Goal: Transaction & Acquisition: Purchase product/service

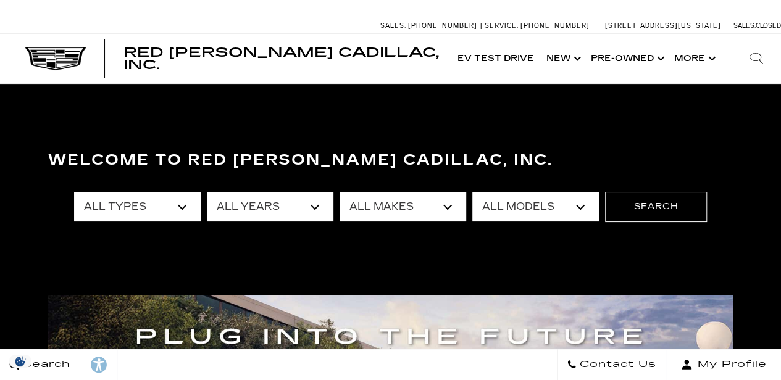
click at [336, 120] on section "Welcome to Red [PERSON_NAME] Cadillac, Inc. All Types New Used Certified Used D…" at bounding box center [390, 236] width 781 height 304
click at [315, 207] on select "All Years 2026 2025 2024 2023 2022 2021 2020 2019 2018 2017 2013" at bounding box center [270, 207] width 127 height 30
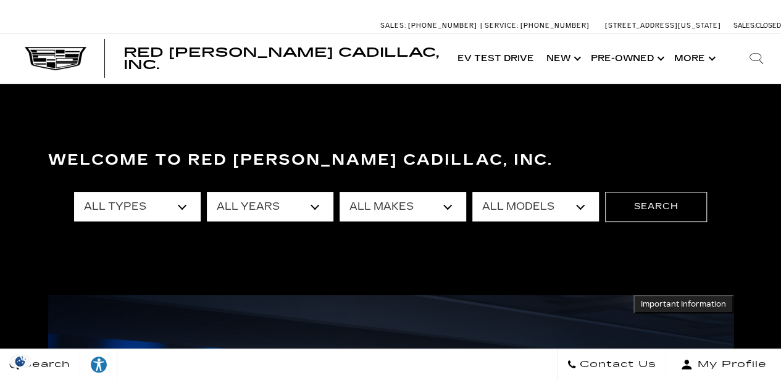
click at [503, 209] on select "All Models Colorado Corvette Grand Sport Crosstrek Crown Signia CT4 CT5 Equinox…" at bounding box center [535, 207] width 127 height 30
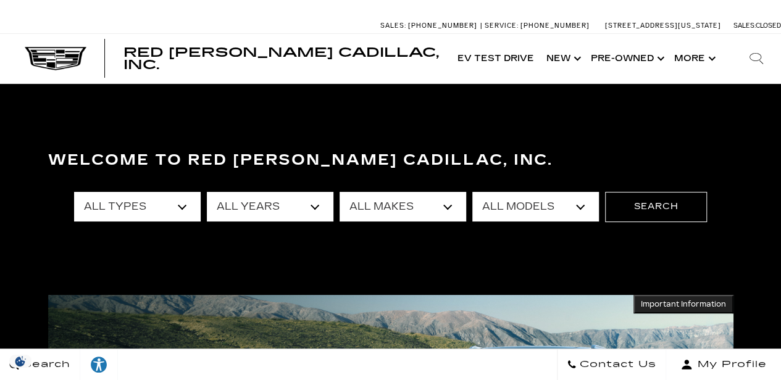
select select "XT6"
click at [472, 192] on select "All Models Colorado Corvette Grand Sport Crosstrek Crown Signia CT4 CT5 Equinox…" at bounding box center [535, 207] width 127 height 30
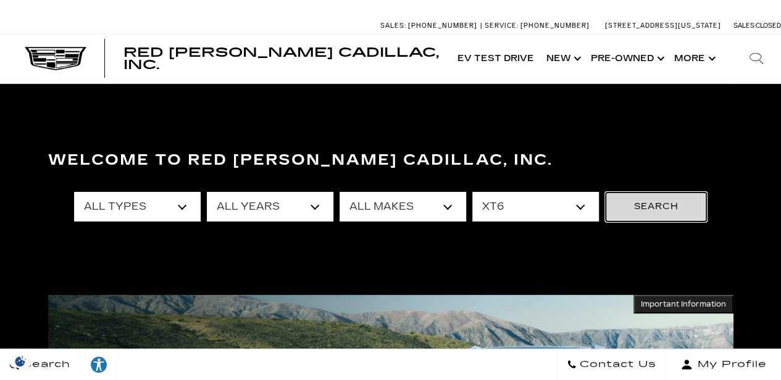
click at [662, 203] on button "Search" at bounding box center [656, 207] width 102 height 30
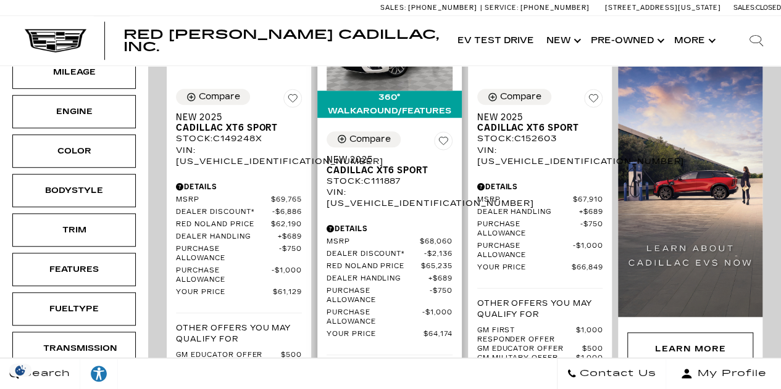
scroll to position [309, 0]
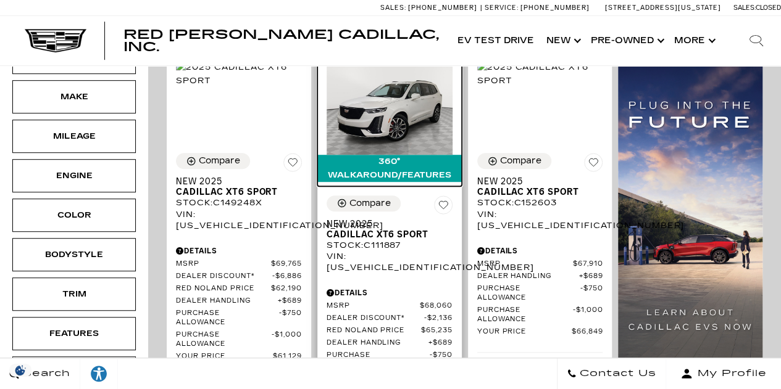
click at [402, 112] on img at bounding box center [390, 107] width 126 height 94
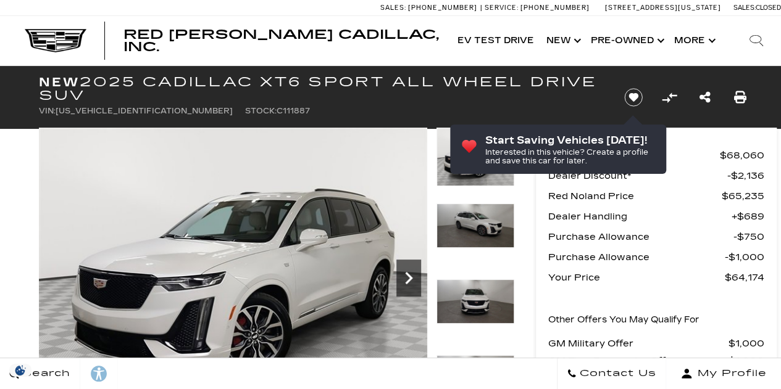
click at [411, 276] on icon "Next" at bounding box center [408, 278] width 25 height 25
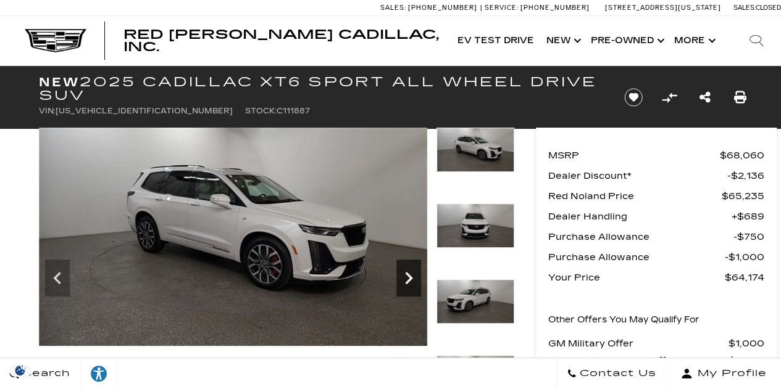
click at [410, 276] on icon "Next" at bounding box center [408, 278] width 25 height 25
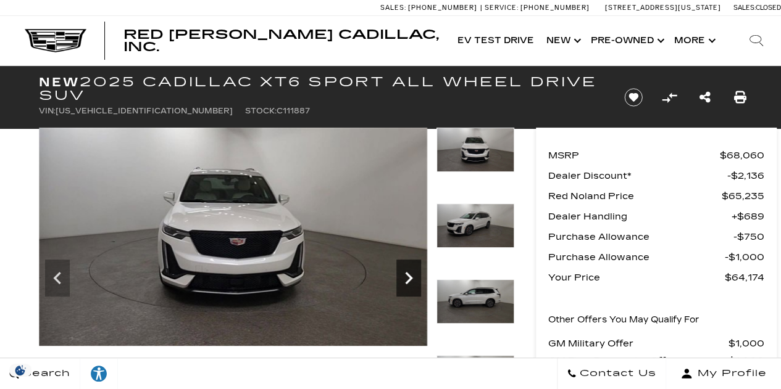
click at [410, 276] on icon "Next" at bounding box center [408, 278] width 25 height 25
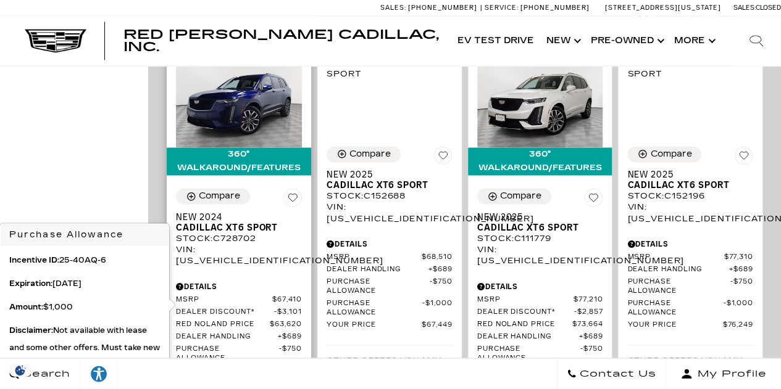
scroll to position [926, 0]
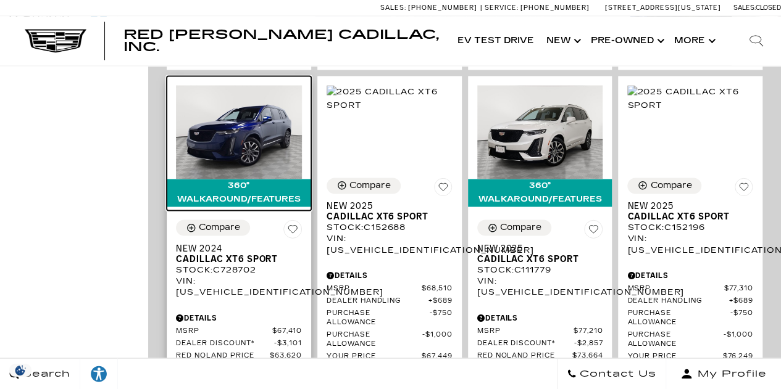
click at [249, 108] on img at bounding box center [239, 132] width 126 height 94
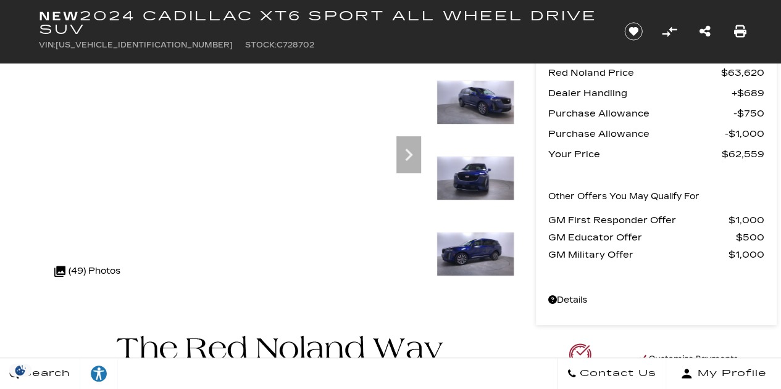
scroll to position [62, 0]
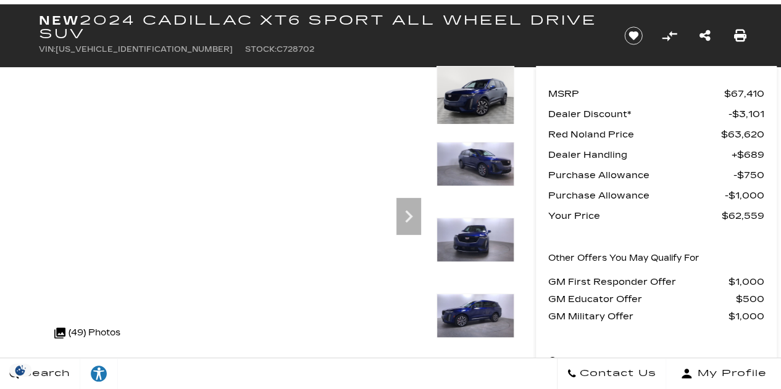
click at [476, 308] on img at bounding box center [475, 316] width 78 height 44
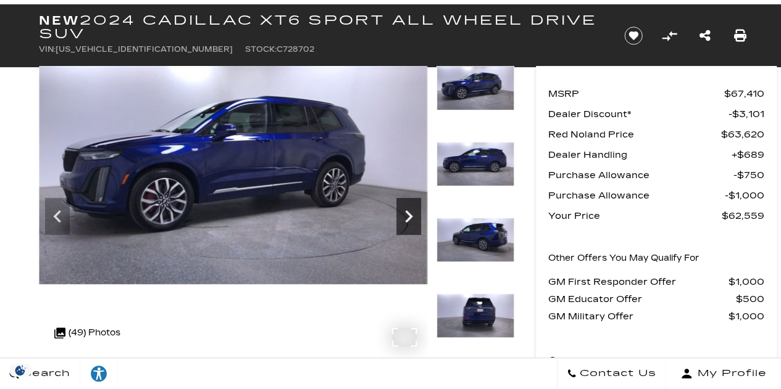
click at [407, 215] on icon "Next" at bounding box center [408, 216] width 25 height 25
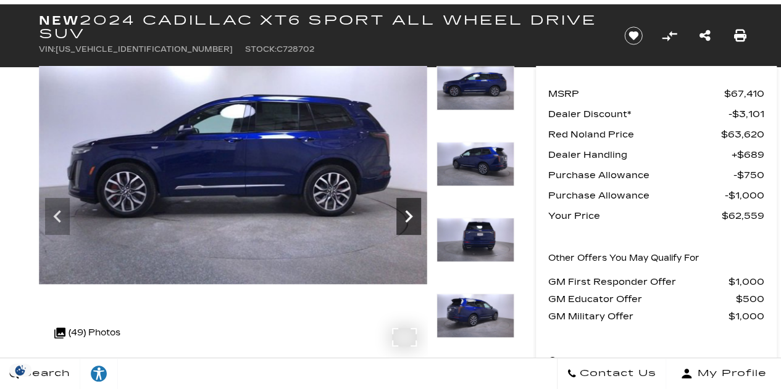
click at [407, 215] on icon "Next" at bounding box center [408, 216] width 25 height 25
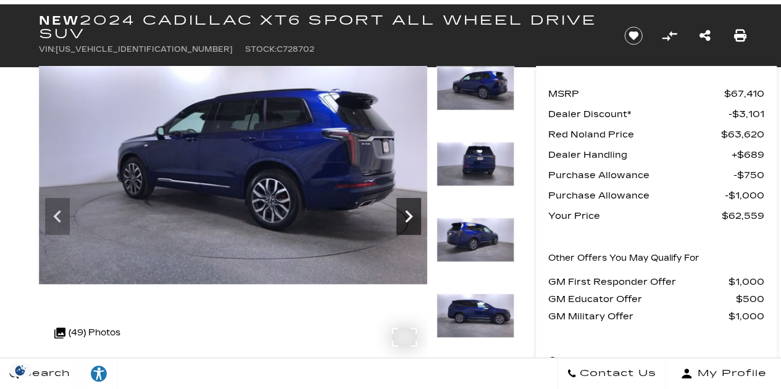
click at [407, 215] on icon "Next" at bounding box center [408, 216] width 25 height 25
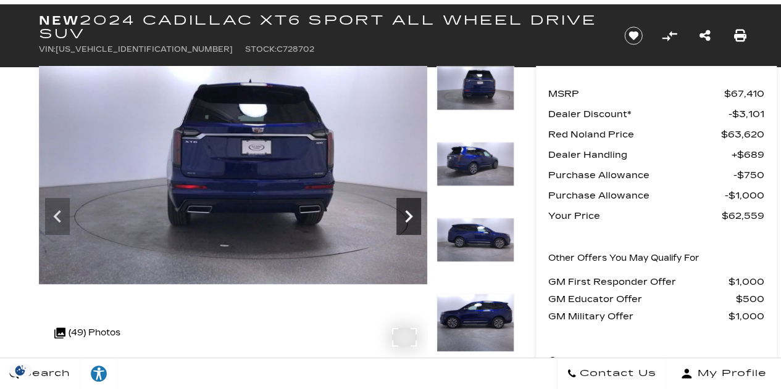
click at [407, 215] on icon "Next" at bounding box center [408, 216] width 25 height 25
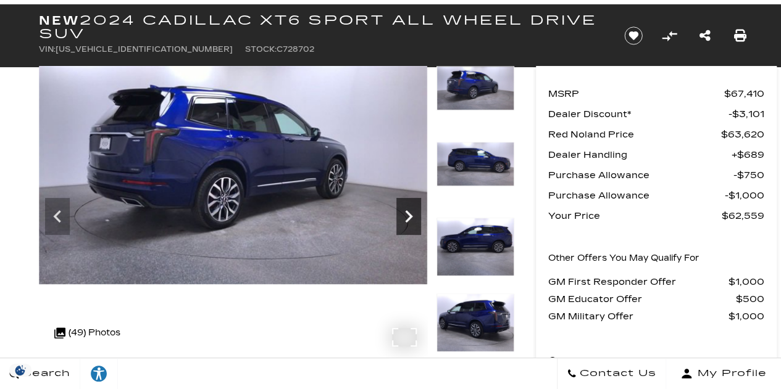
click at [407, 215] on icon "Next" at bounding box center [408, 216] width 25 height 25
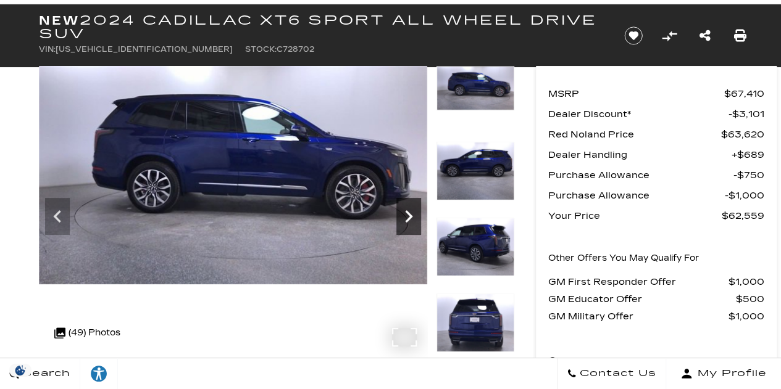
click at [407, 215] on icon "Next" at bounding box center [408, 216] width 25 height 25
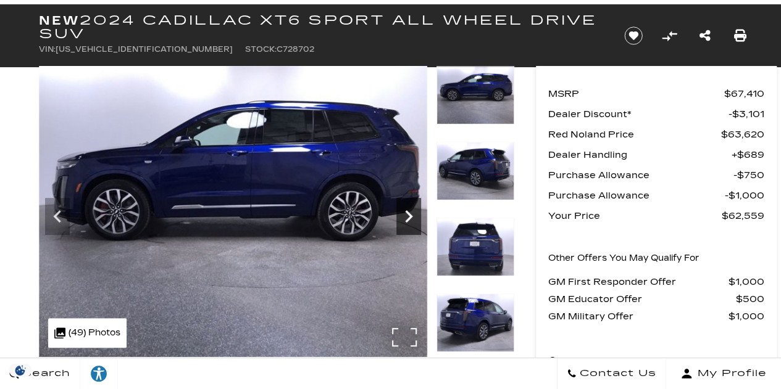
click at [407, 215] on icon "Next" at bounding box center [408, 216] width 25 height 25
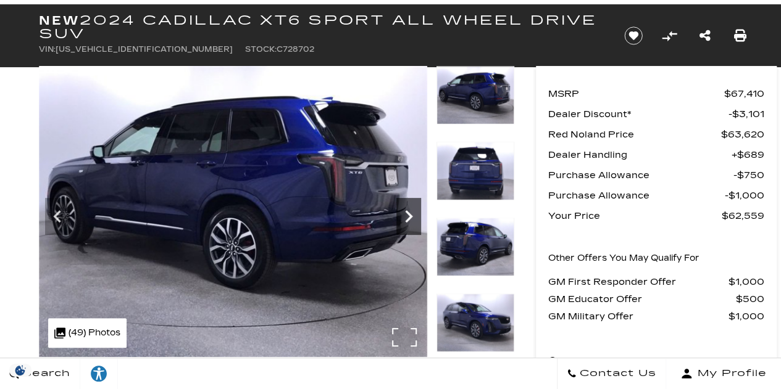
click at [407, 215] on icon "Next" at bounding box center [408, 216] width 25 height 25
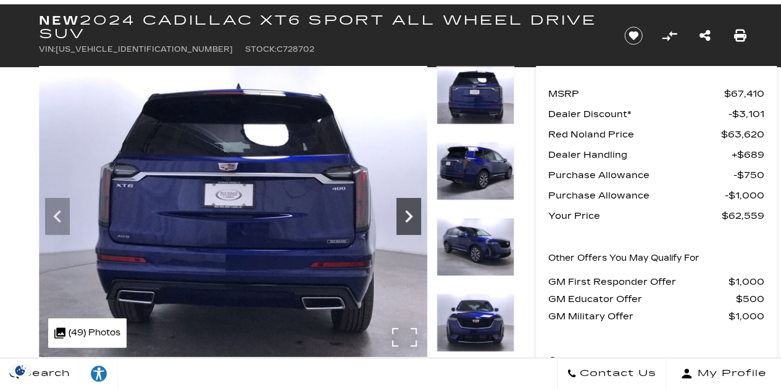
click at [404, 218] on icon "Next" at bounding box center [408, 216] width 25 height 25
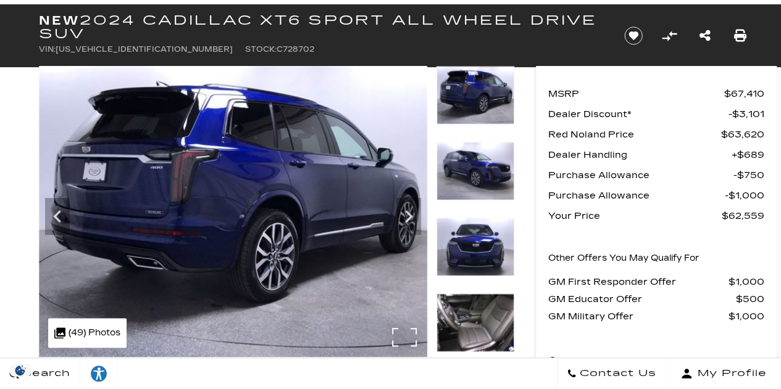
click at [80, 333] on div ".cls-1, .cls-3 { fill: #c50033; } .cls-1 { clip-rule: evenodd; } .cls-2 { clip-…" at bounding box center [87, 333] width 78 height 30
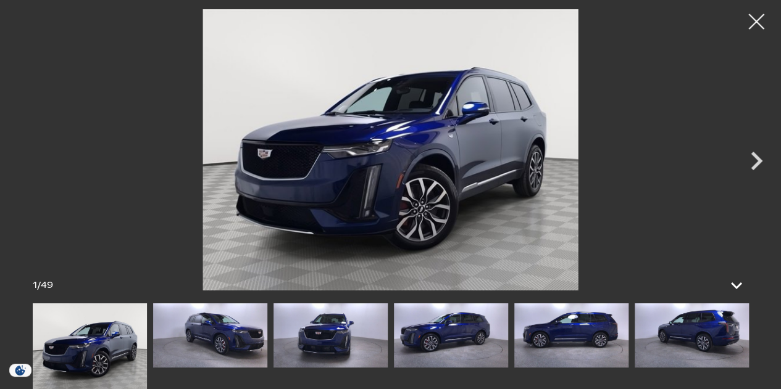
click at [709, 335] on img at bounding box center [691, 336] width 114 height 64
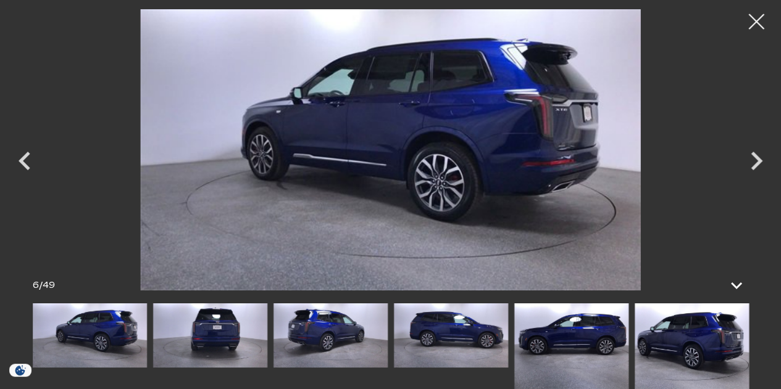
click at [727, 336] on img at bounding box center [691, 347] width 114 height 86
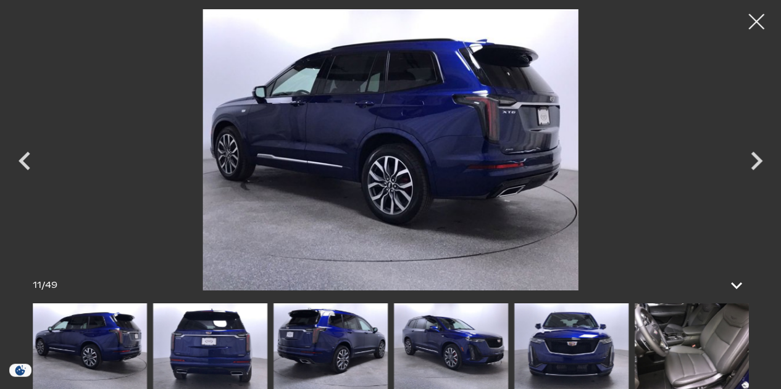
click at [727, 336] on img at bounding box center [691, 347] width 114 height 86
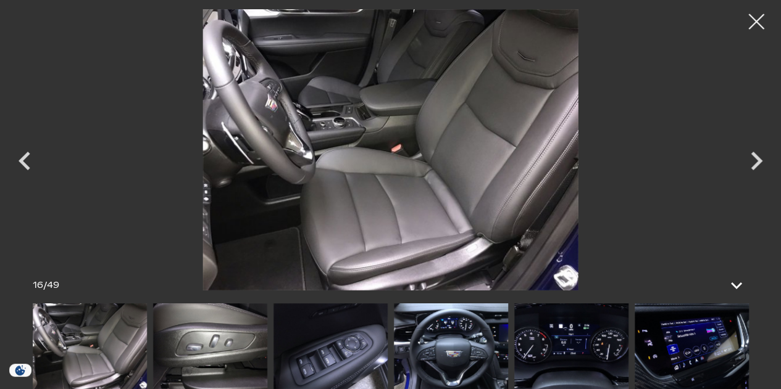
click at [456, 350] on img at bounding box center [451, 347] width 114 height 86
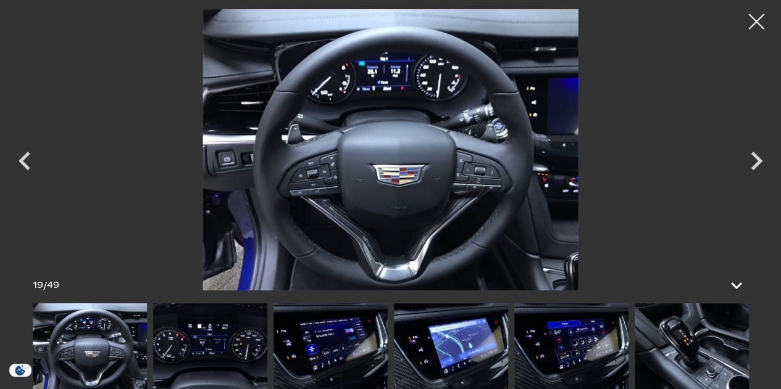
click at [220, 346] on img at bounding box center [210, 347] width 114 height 86
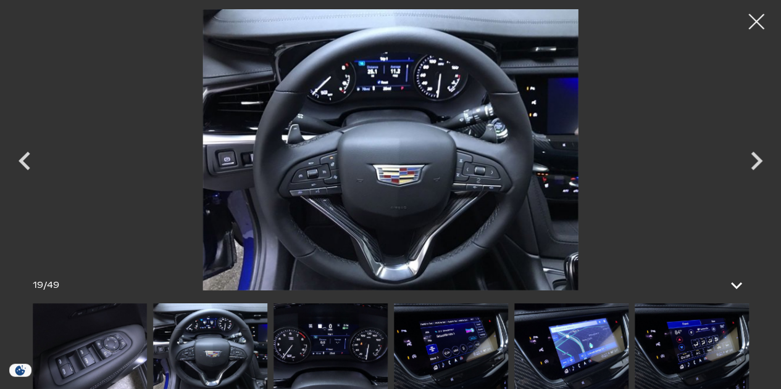
click at [356, 359] on img at bounding box center [330, 347] width 114 height 86
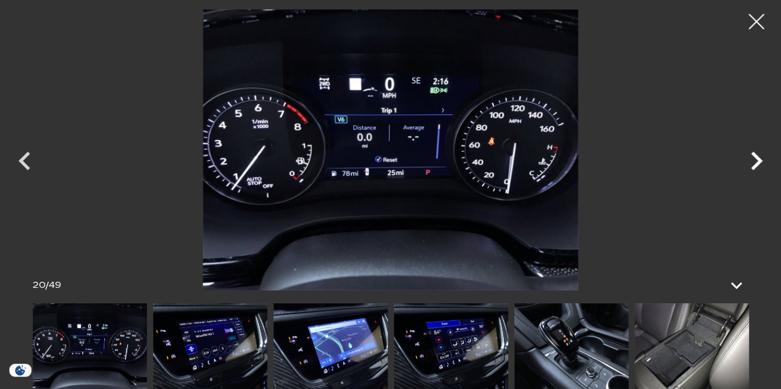
click at [757, 161] on icon "Next" at bounding box center [756, 161] width 37 height 37
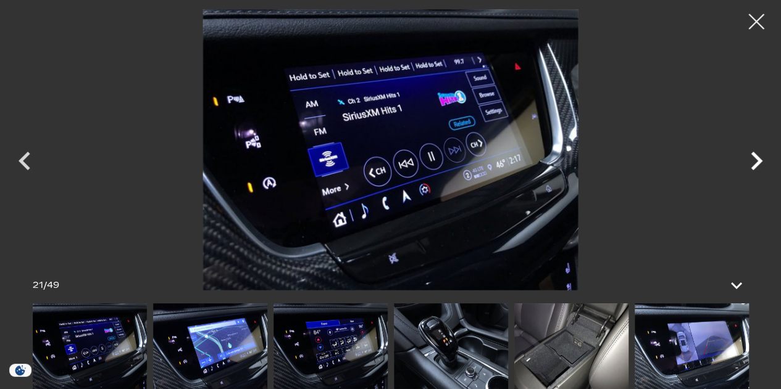
click at [757, 161] on icon "Next" at bounding box center [756, 161] width 37 height 37
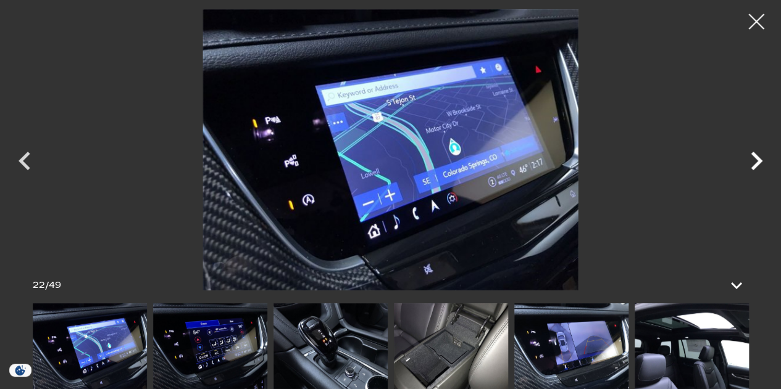
click at [757, 161] on icon "Next" at bounding box center [756, 161] width 37 height 37
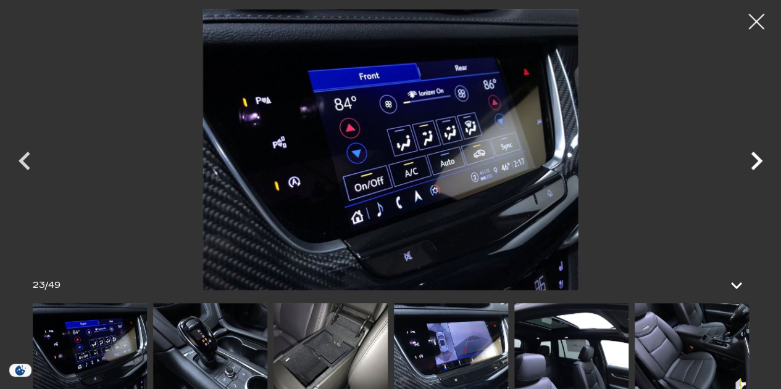
click at [757, 161] on icon "Next" at bounding box center [756, 161] width 37 height 37
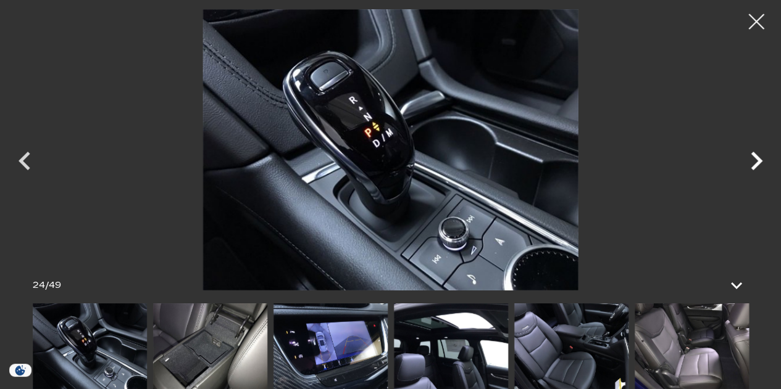
click at [757, 161] on icon "Next" at bounding box center [756, 161] width 37 height 37
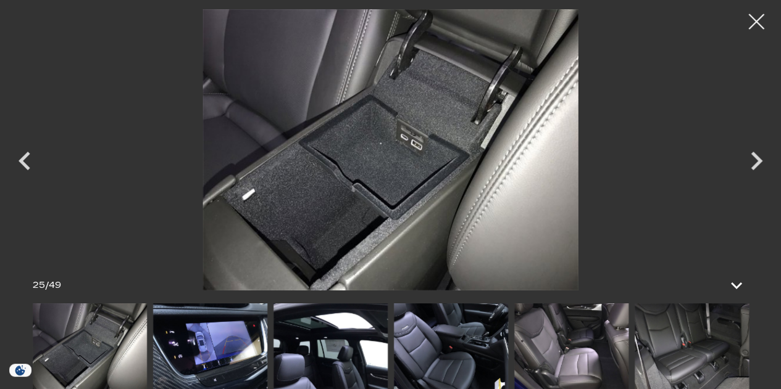
click at [583, 357] on img at bounding box center [571, 347] width 114 height 86
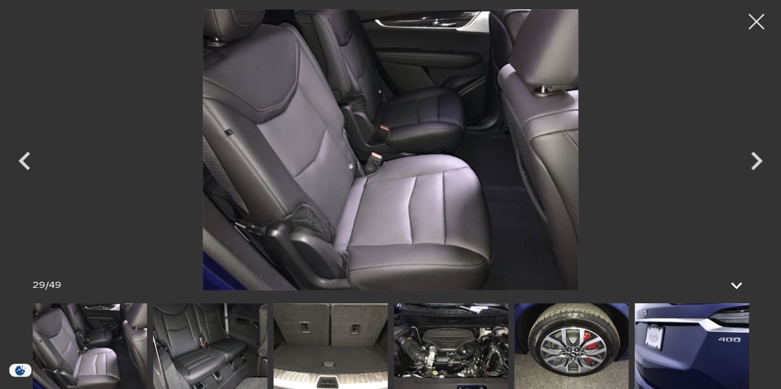
scroll to position [247, 0]
click at [347, 351] on img at bounding box center [330, 347] width 114 height 86
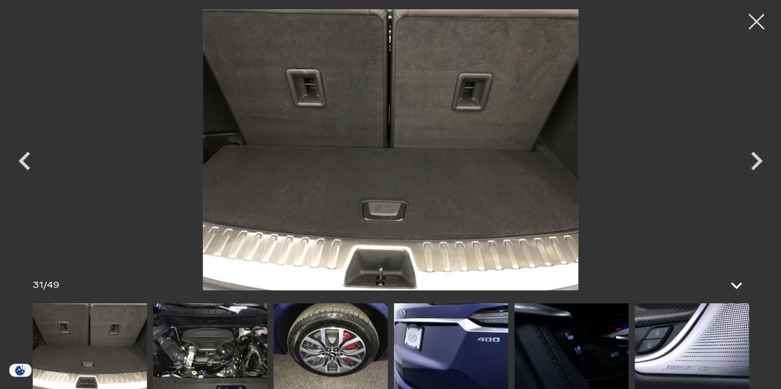
click at [759, 22] on div at bounding box center [756, 21] width 31 height 31
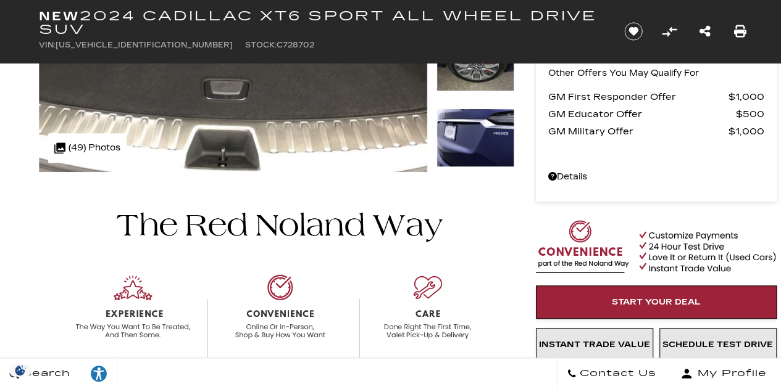
scroll to position [0, 0]
